Goal: Task Accomplishment & Management: Use online tool/utility

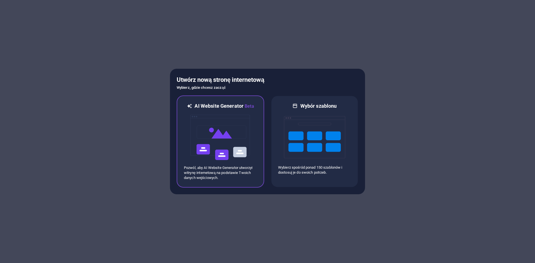
click at [231, 134] on img at bounding box center [220, 138] width 61 height 56
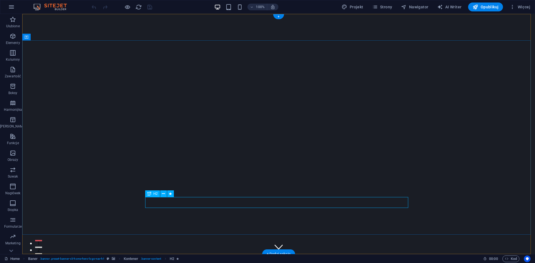
click at [512, 6] on icon "button" at bounding box center [513, 7] width 6 height 6
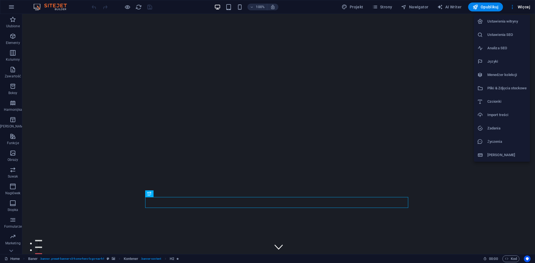
click at [14, 71] on div at bounding box center [267, 131] width 535 height 263
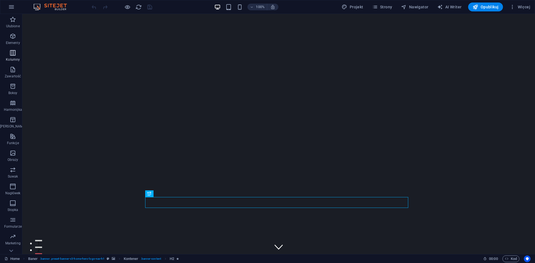
click at [9, 53] on icon "button" at bounding box center [12, 53] width 7 height 7
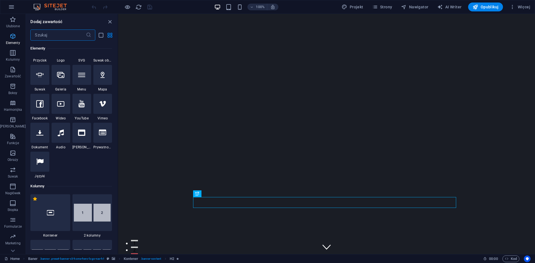
scroll to position [276, 0]
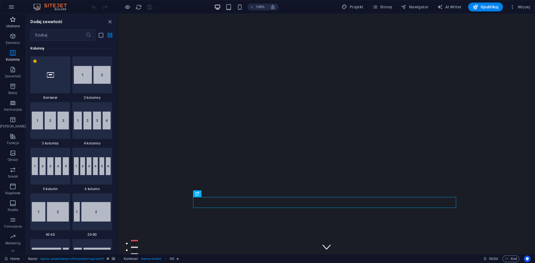
click at [11, 25] on p "Ulubione" at bounding box center [13, 26] width 14 height 4
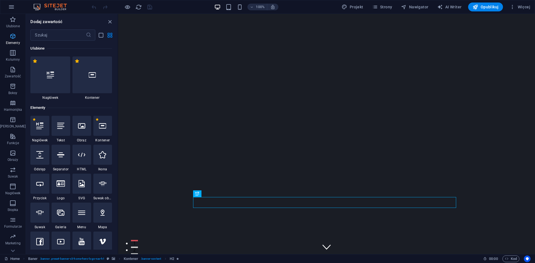
scroll to position [0, 0]
click at [11, 38] on icon "button" at bounding box center [12, 36] width 7 height 7
click at [10, 39] on icon "button" at bounding box center [12, 36] width 7 height 7
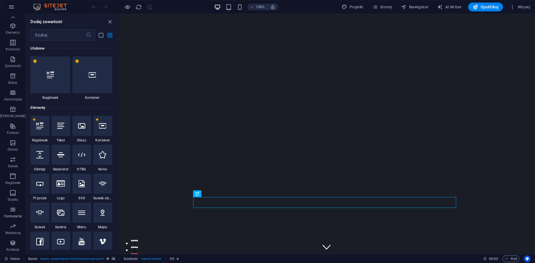
click at [11, 210] on icon "button" at bounding box center [12, 209] width 7 height 7
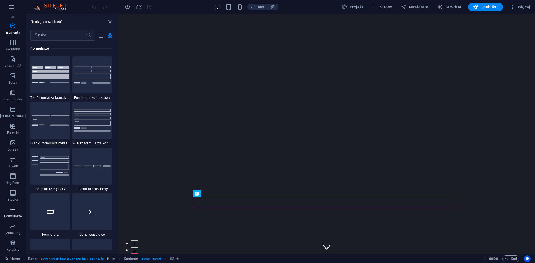
scroll to position [4068, 0]
click at [7, 6] on button "button" at bounding box center [11, 6] width 13 height 13
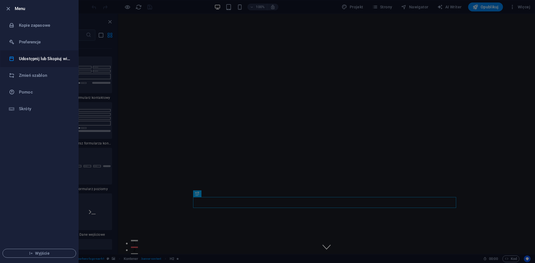
click at [40, 59] on h6 "Udostępnij lub Skopiuj witrynę" at bounding box center [45, 58] width 52 height 7
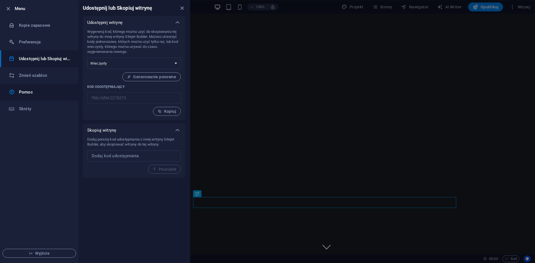
click at [33, 90] on h6 "Pomoc" at bounding box center [45, 92] width 52 height 7
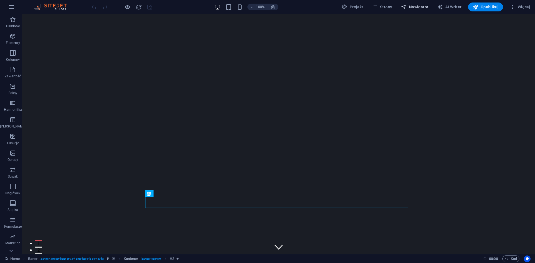
click at [416, 6] on span "Nawigator" at bounding box center [414, 7] width 27 height 6
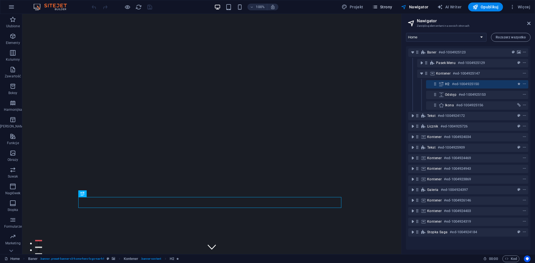
click at [389, 5] on span "Strony" at bounding box center [382, 7] width 20 height 6
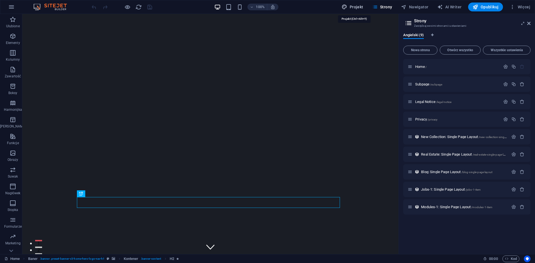
click at [357, 8] on span "Projekt" at bounding box center [352, 7] width 21 height 6
select select "px"
select select "200"
select select "px"
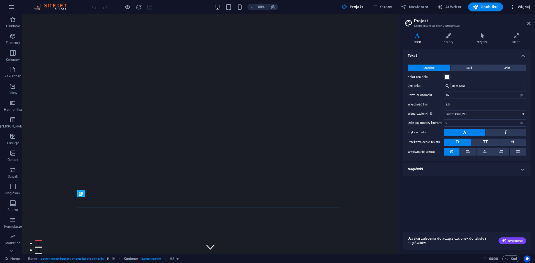
click at [522, 4] on button "Więcej" at bounding box center [519, 7] width 25 height 9
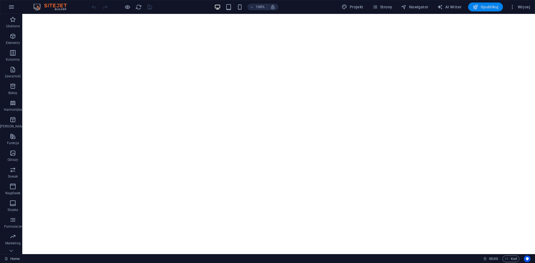
click at [478, 5] on icon "button" at bounding box center [475, 7] width 6 height 6
click at [43, 4] on img at bounding box center [53, 7] width 42 height 7
click at [37, 4] on img at bounding box center [53, 7] width 42 height 7
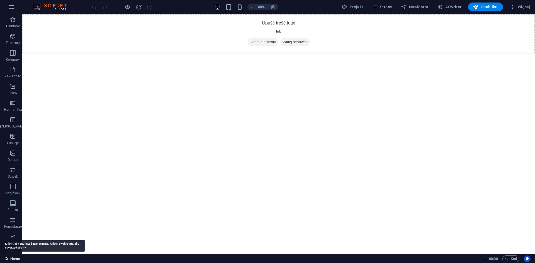
click at [14, 259] on link "Home" at bounding box center [11, 259] width 15 height 7
